Goal: Task Accomplishment & Management: Manage account settings

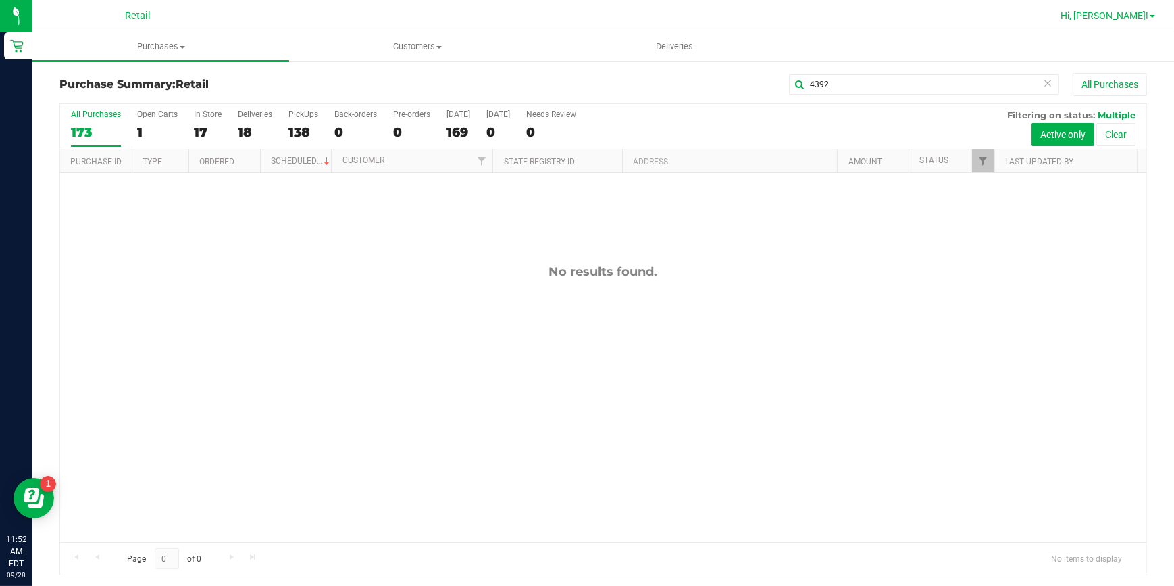
type input "4392"
click at [1112, 10] on span "Hi, [PERSON_NAME]!" at bounding box center [1104, 15] width 88 height 11
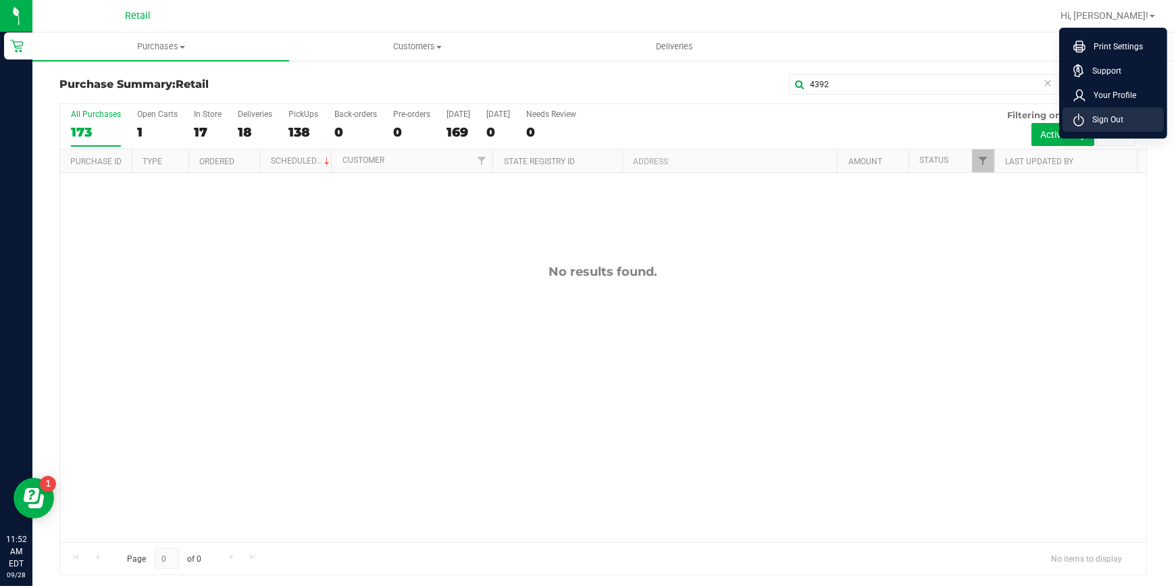
click at [1099, 111] on li "Sign Out" at bounding box center [1112, 119] width 101 height 24
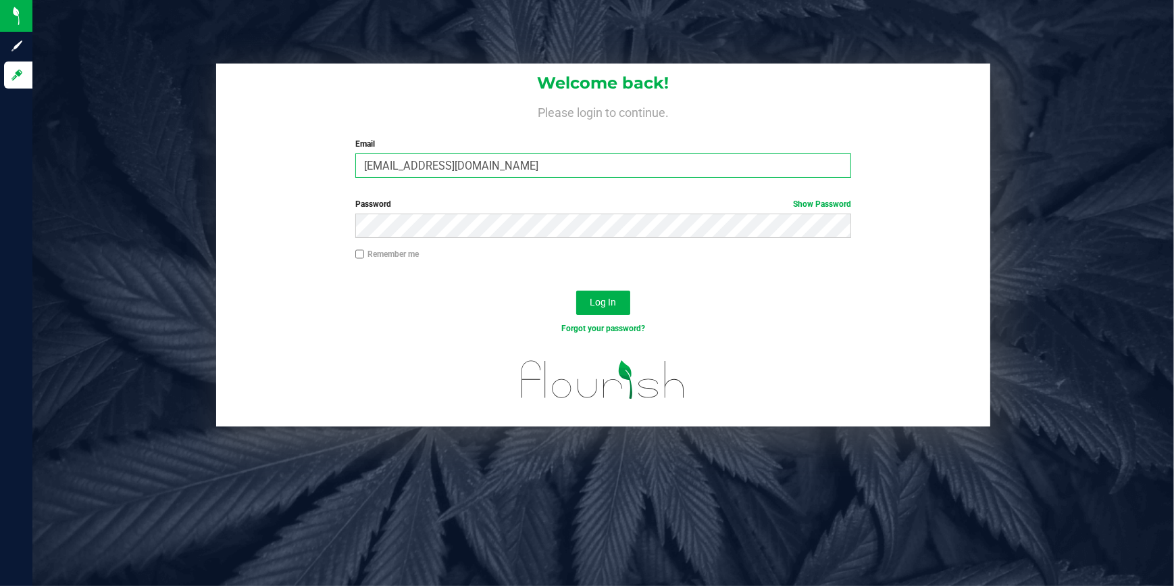
click at [390, 170] on input "[EMAIL_ADDRESS][DOMAIN_NAME]" at bounding box center [603, 165] width 496 height 24
click at [494, 161] on input "[EMAIL_ADDRESS][DOMAIN_NAME]" at bounding box center [603, 165] width 496 height 24
click at [494, 172] on input "[EMAIL_ADDRESS][DOMAIN_NAME]" at bounding box center [603, 165] width 496 height 24
click at [496, 167] on input "[EMAIL_ADDRESS][DOMAIN_NAME]" at bounding box center [603, 165] width 496 height 24
click at [493, 167] on input "[EMAIL_ADDRESS][DOMAIN_NAME]" at bounding box center [603, 165] width 496 height 24
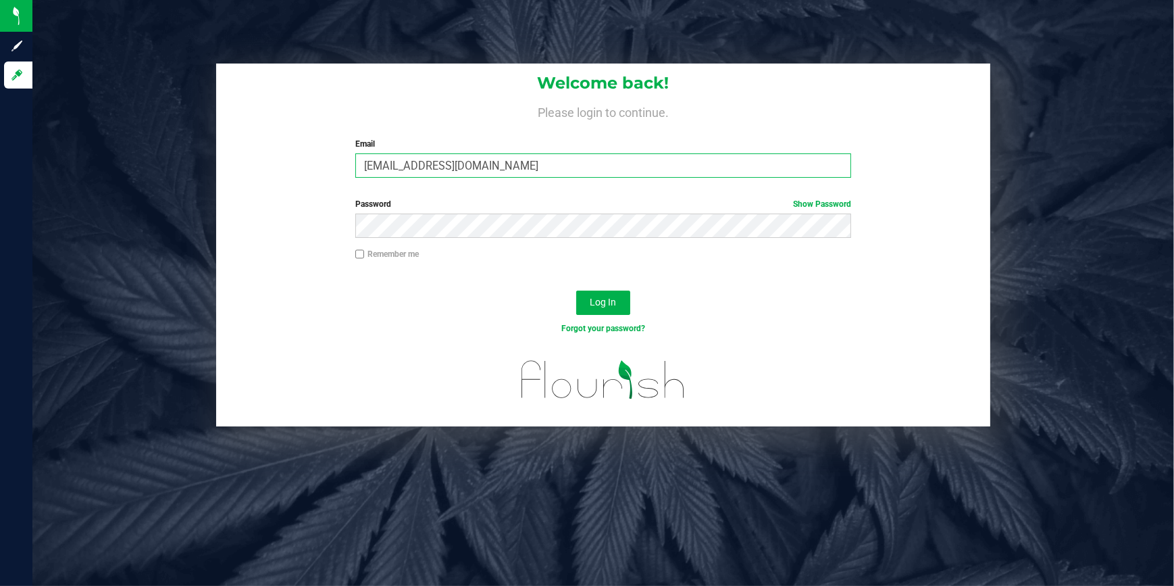
click at [545, 172] on input "[EMAIL_ADDRESS][DOMAIN_NAME]" at bounding box center [603, 165] width 496 height 24
click at [546, 177] on input "[EMAIL_ADDRESS][DOMAIN_NAME]" at bounding box center [603, 165] width 496 height 24
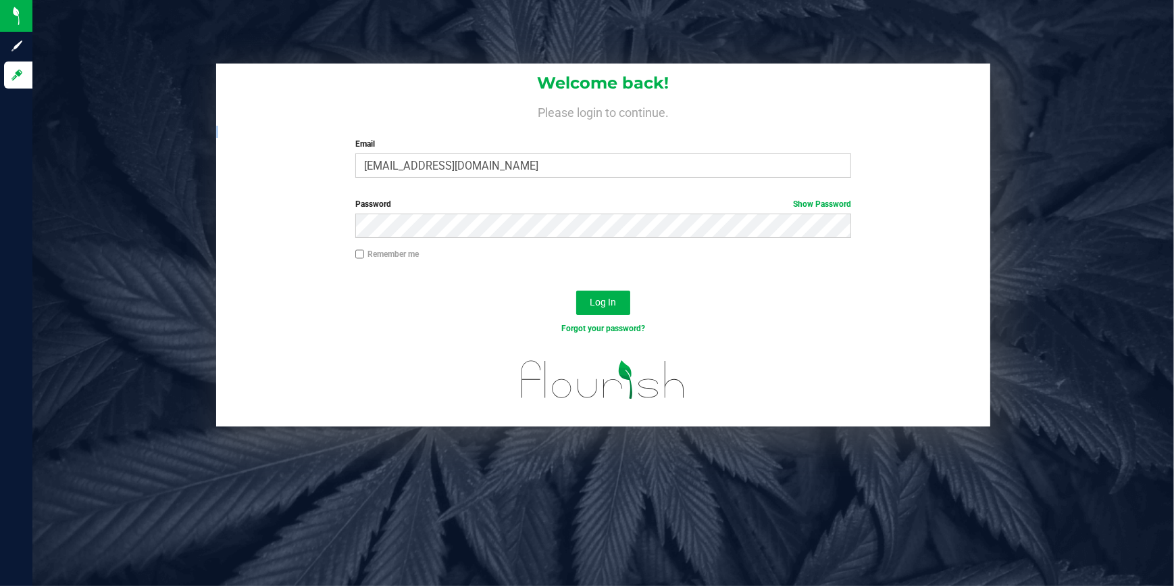
click at [546, 178] on div "Welcome back! Please login to continue. Email [EMAIL_ADDRESS][DOMAIN_NAME] Requ…" at bounding box center [603, 125] width 775 height 125
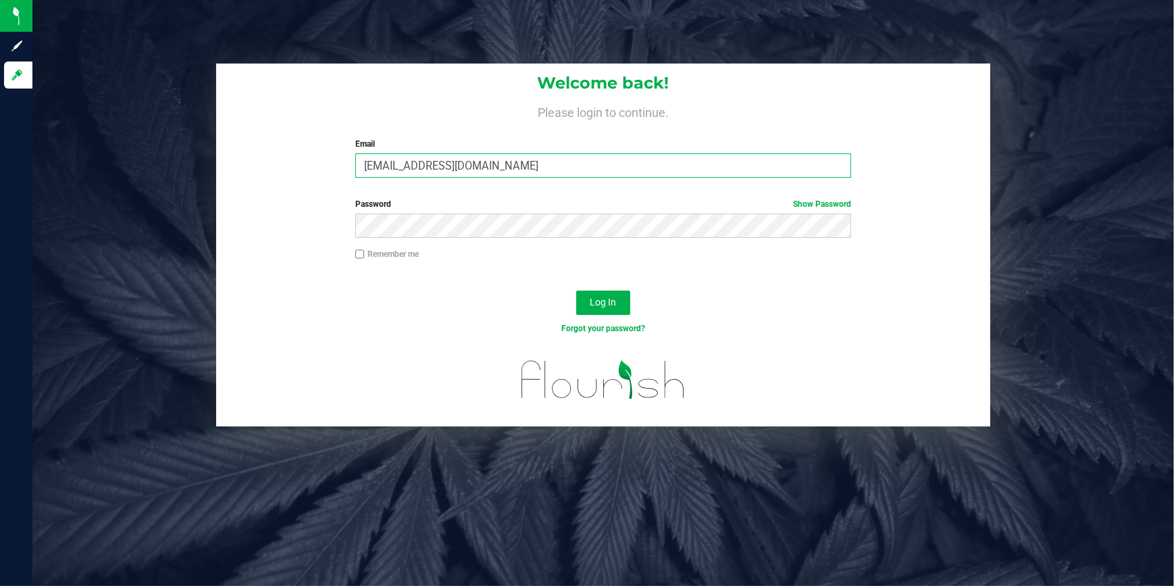
click at [547, 172] on input "[EMAIL_ADDRESS][DOMAIN_NAME]" at bounding box center [603, 165] width 496 height 24
type input "[EMAIL_ADDRESS][DOMAIN_NAME]"
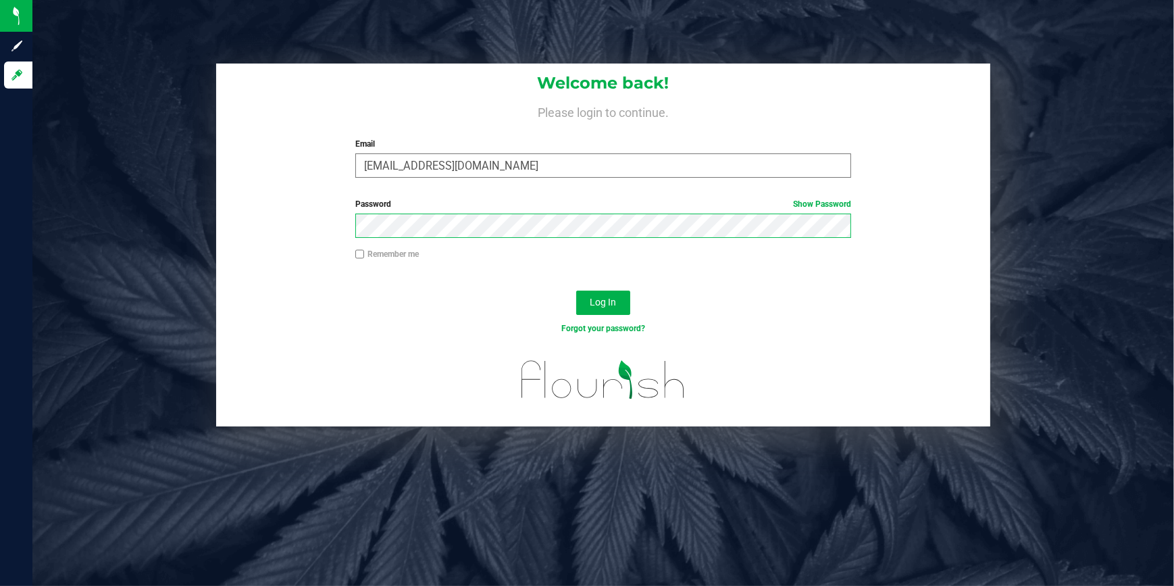
click at [576, 290] on button "Log In" at bounding box center [603, 302] width 54 height 24
